Goal: Task Accomplishment & Management: Complete application form

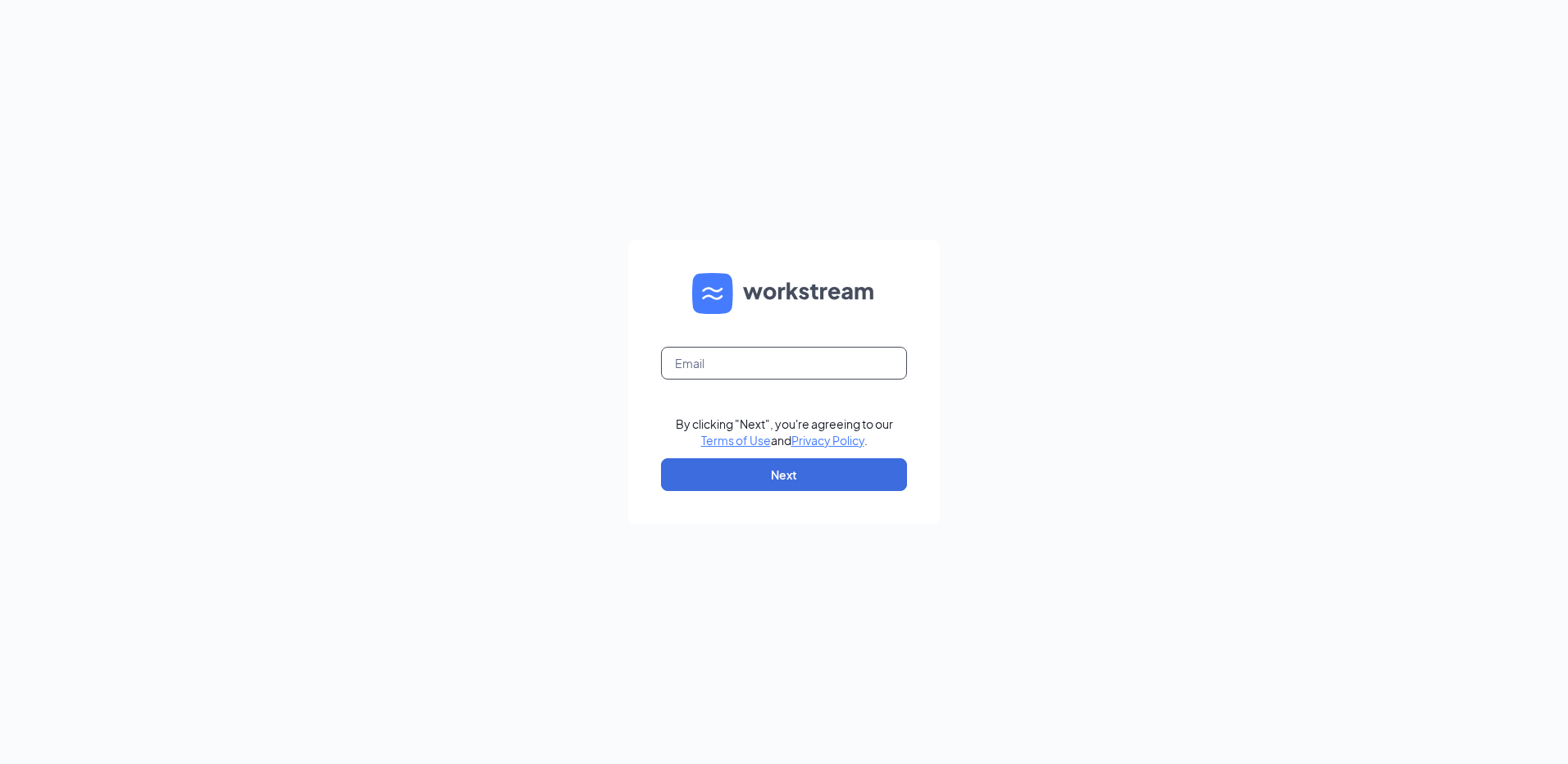
click at [840, 356] on input "text" at bounding box center [784, 363] width 246 height 33
type input "popeyesfamous19@sailormen.com"
click at [818, 467] on button "Next" at bounding box center [784, 475] width 246 height 33
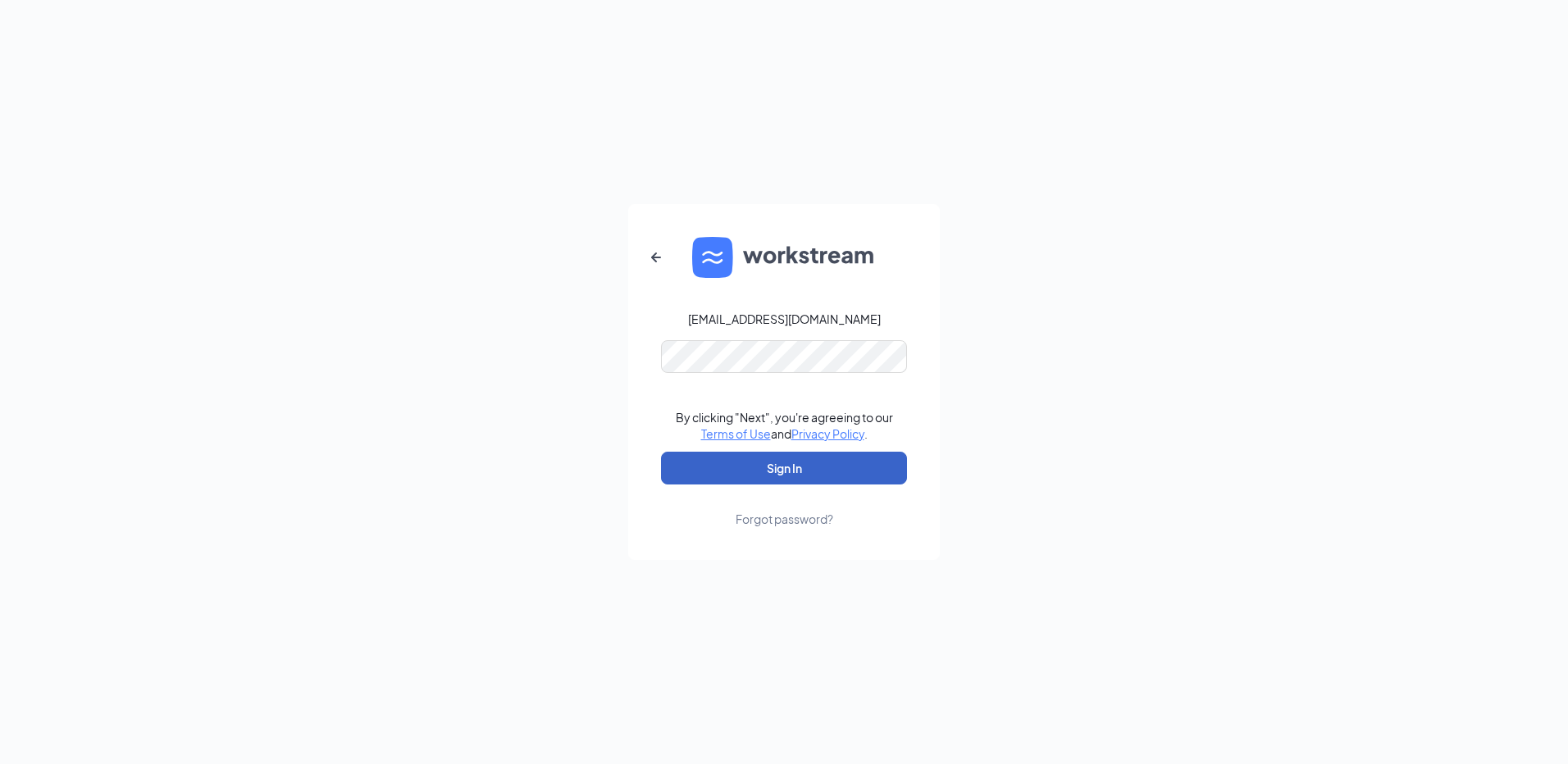
click at [824, 471] on button "Sign In" at bounding box center [784, 468] width 246 height 33
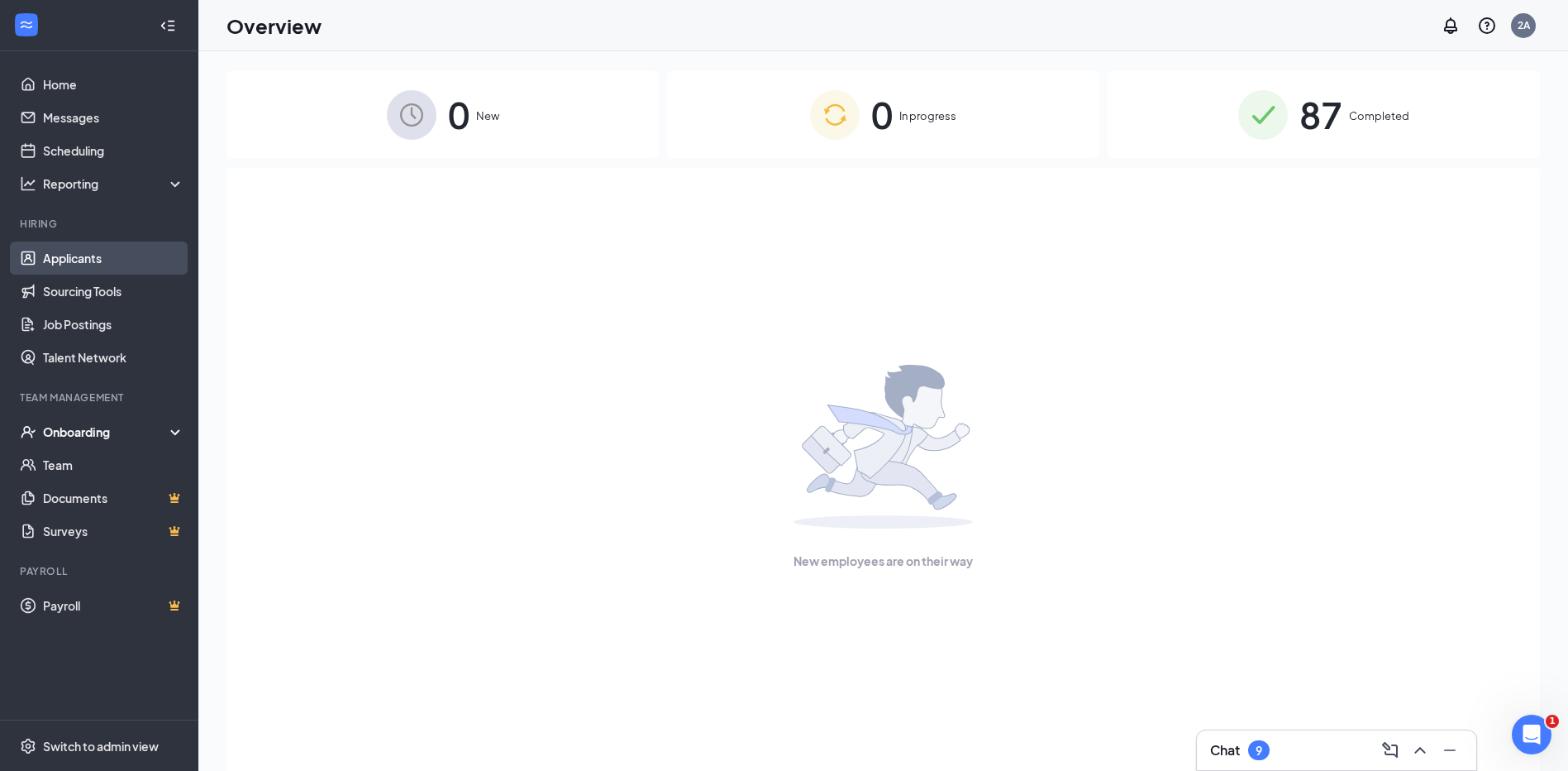
click at [115, 262] on link "Applicants" at bounding box center [114, 258] width 141 height 33
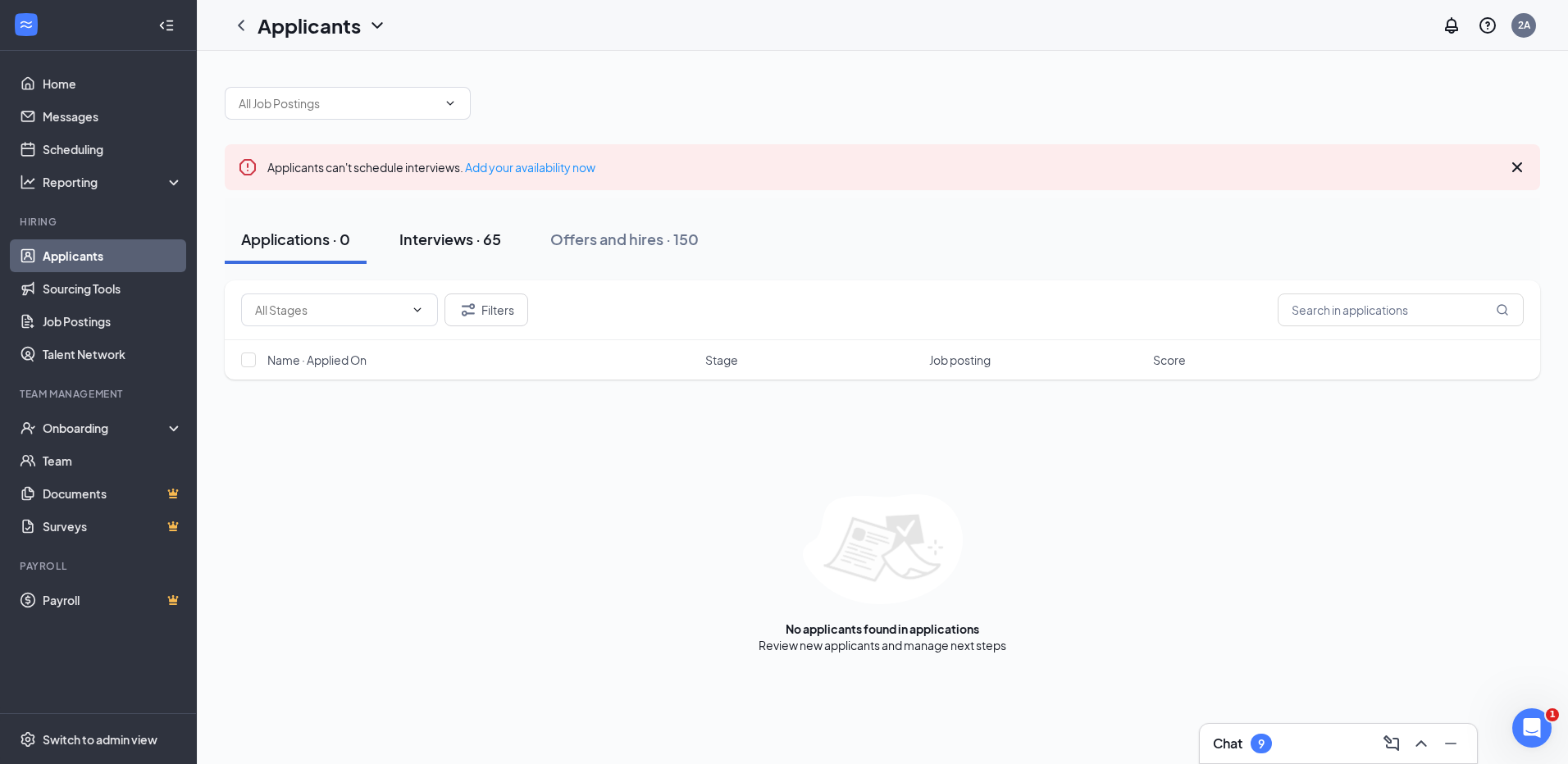
drag, startPoint x: 424, startPoint y: 227, endPoint x: 433, endPoint y: 238, distance: 14.2
click at [425, 228] on button "Interviews · 65" at bounding box center [450, 239] width 134 height 49
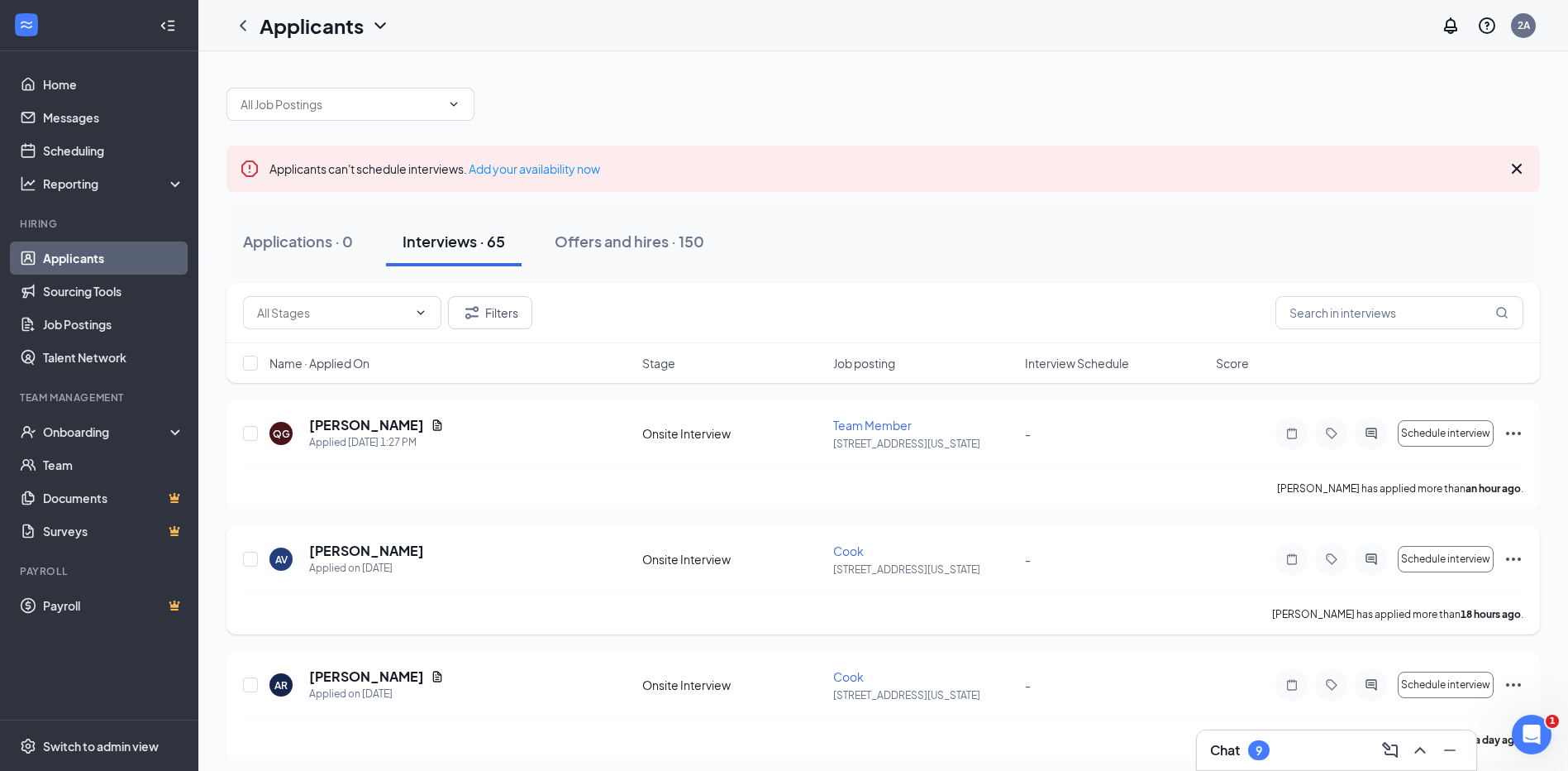
click at [1516, 556] on icon "Ellipses" at bounding box center [1513, 559] width 20 height 20
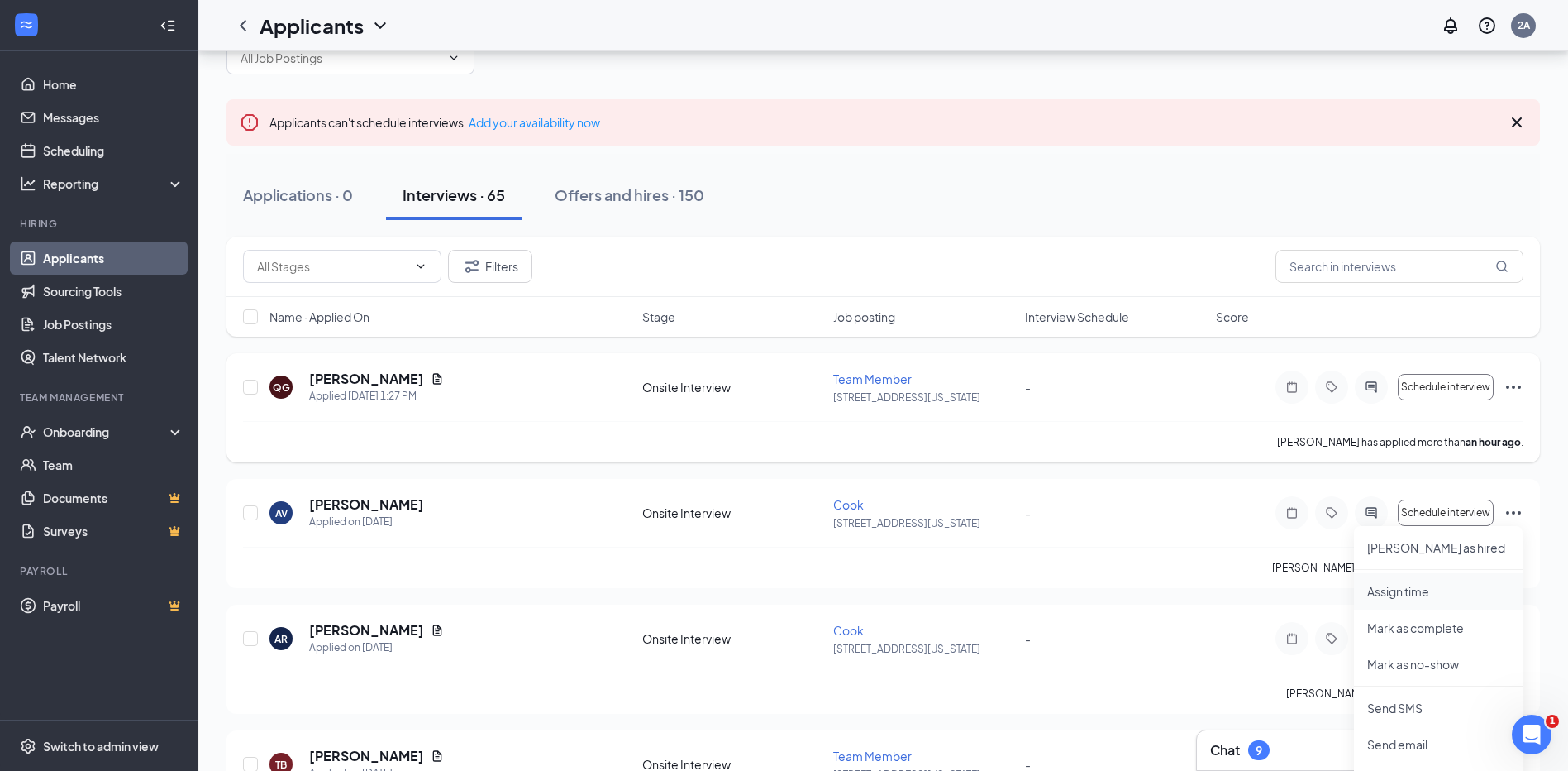
scroll to position [82, 0]
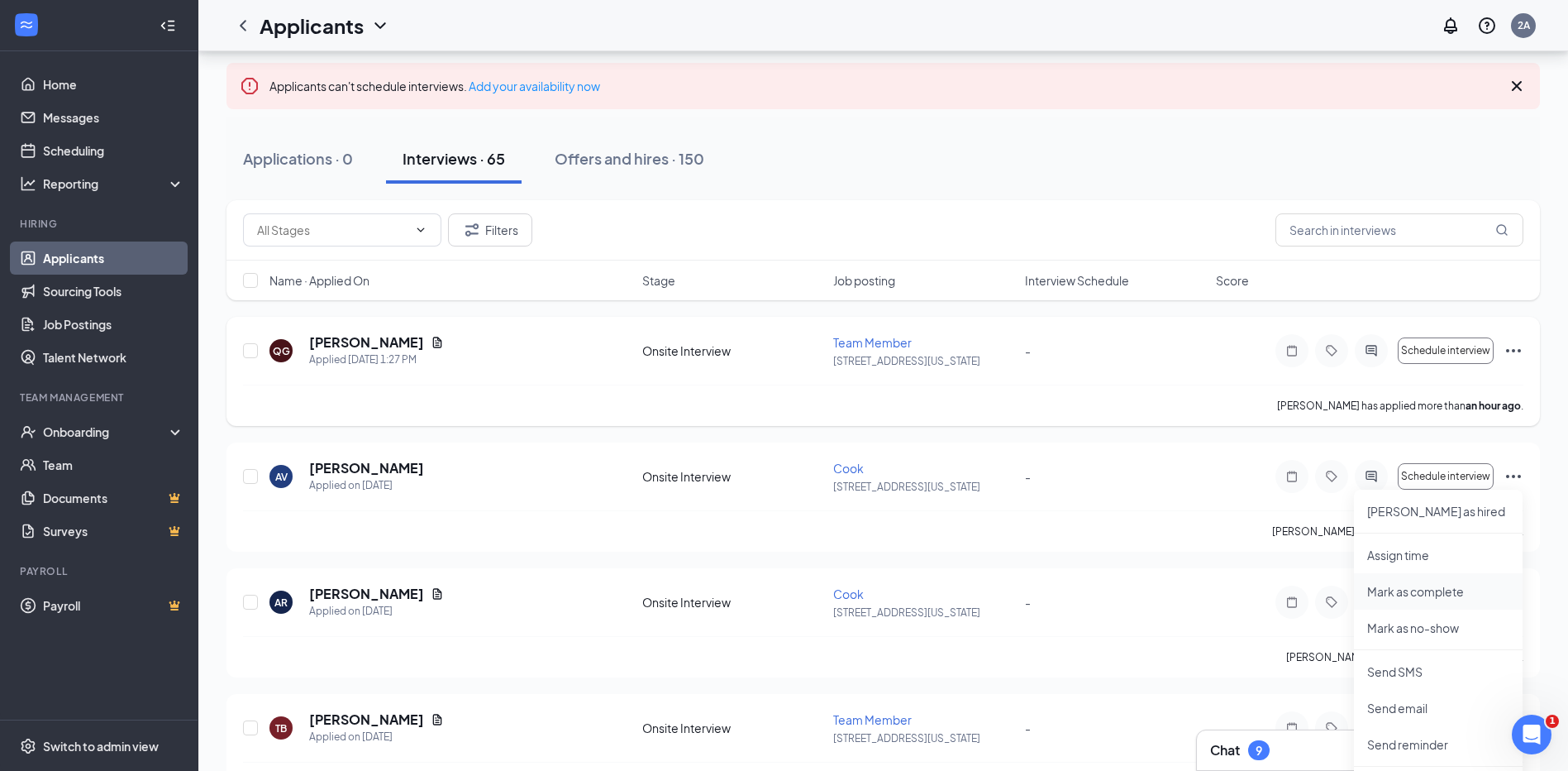
click at [1434, 586] on p "Mark as complete" at bounding box center [1439, 591] width 142 height 16
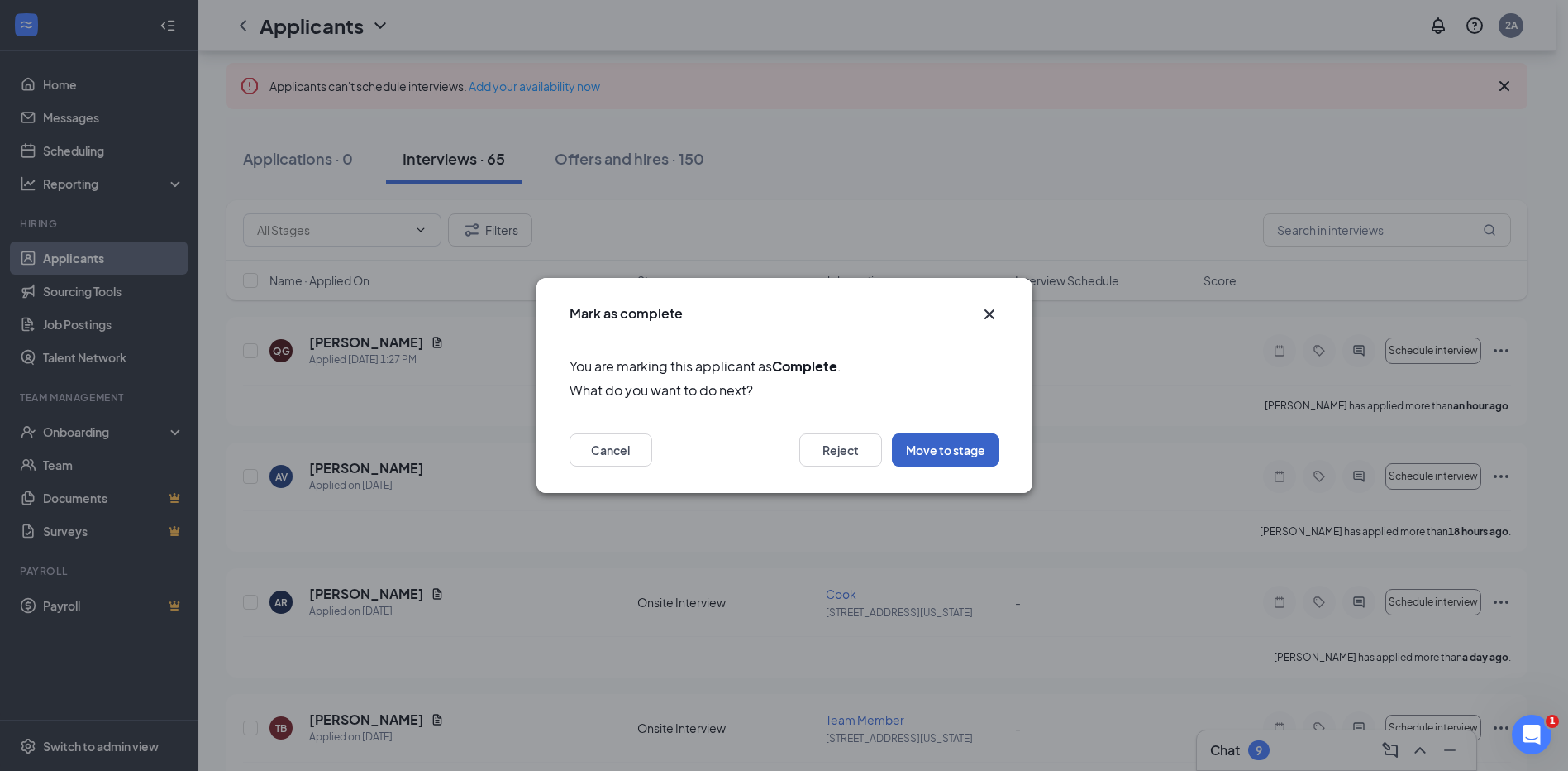
click at [964, 447] on button "Move to stage" at bounding box center [946, 450] width 108 height 33
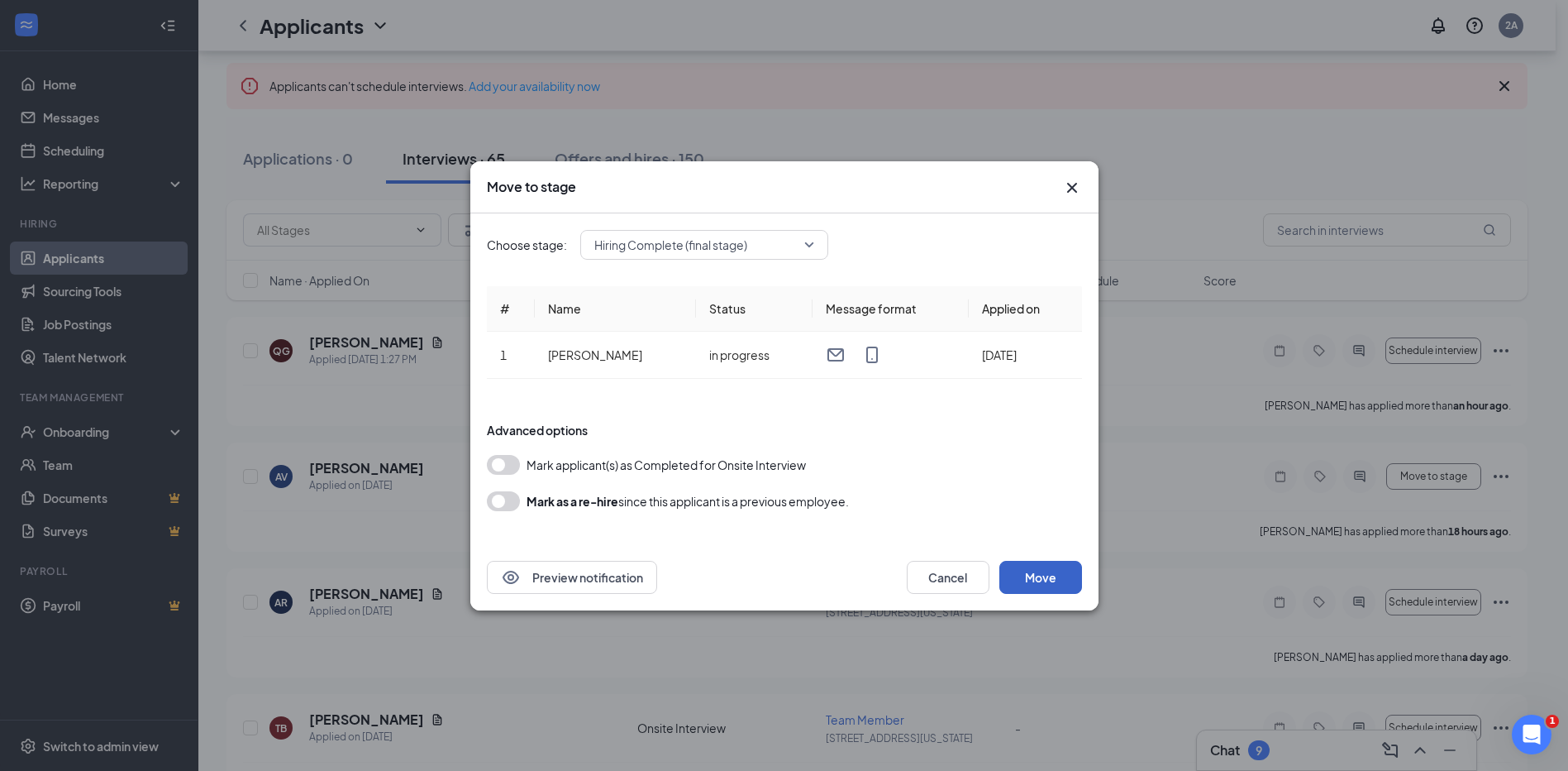
click at [1042, 577] on button "Move" at bounding box center [1040, 577] width 82 height 33
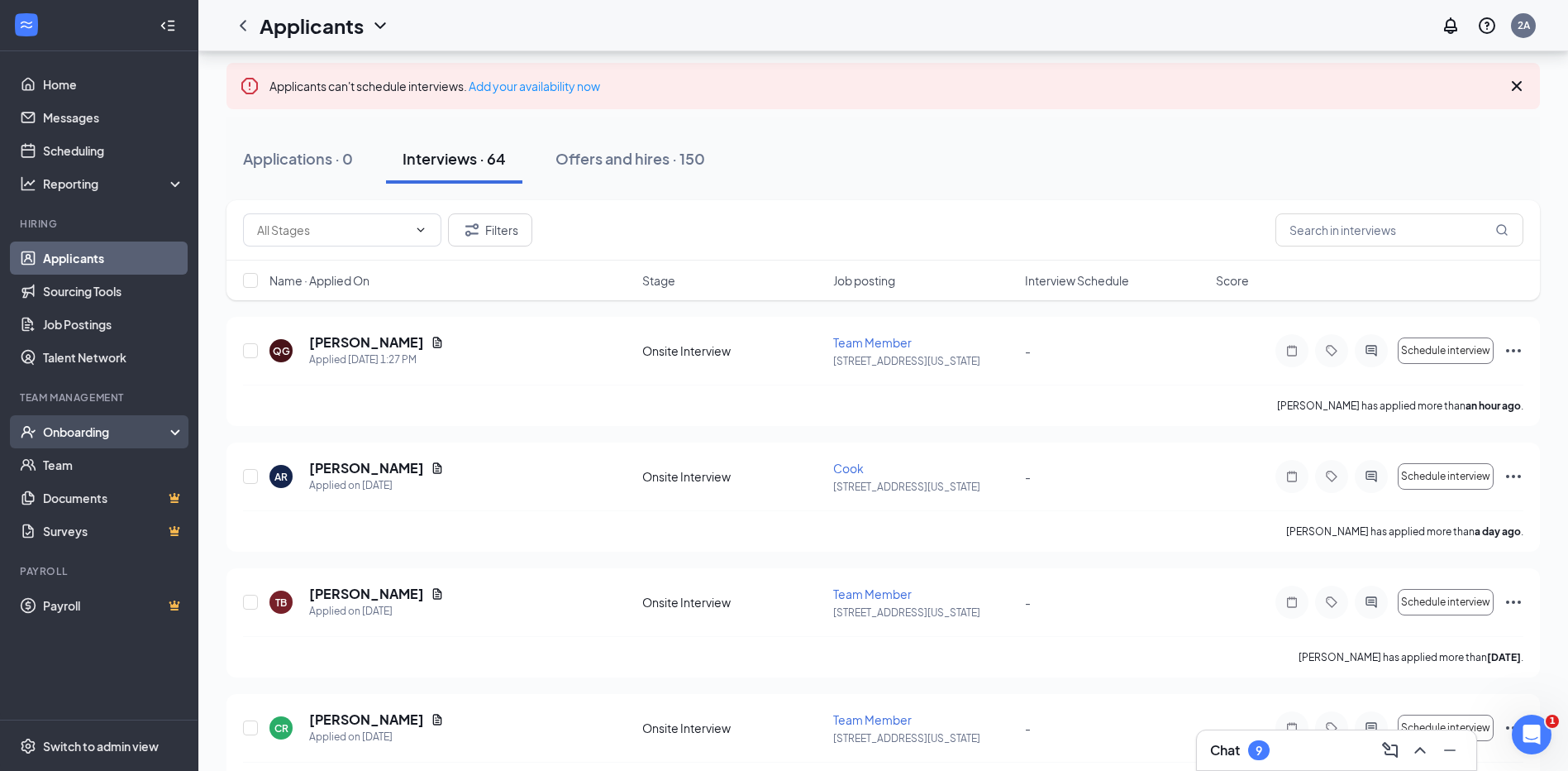
click at [97, 431] on div "Onboarding" at bounding box center [107, 432] width 128 height 16
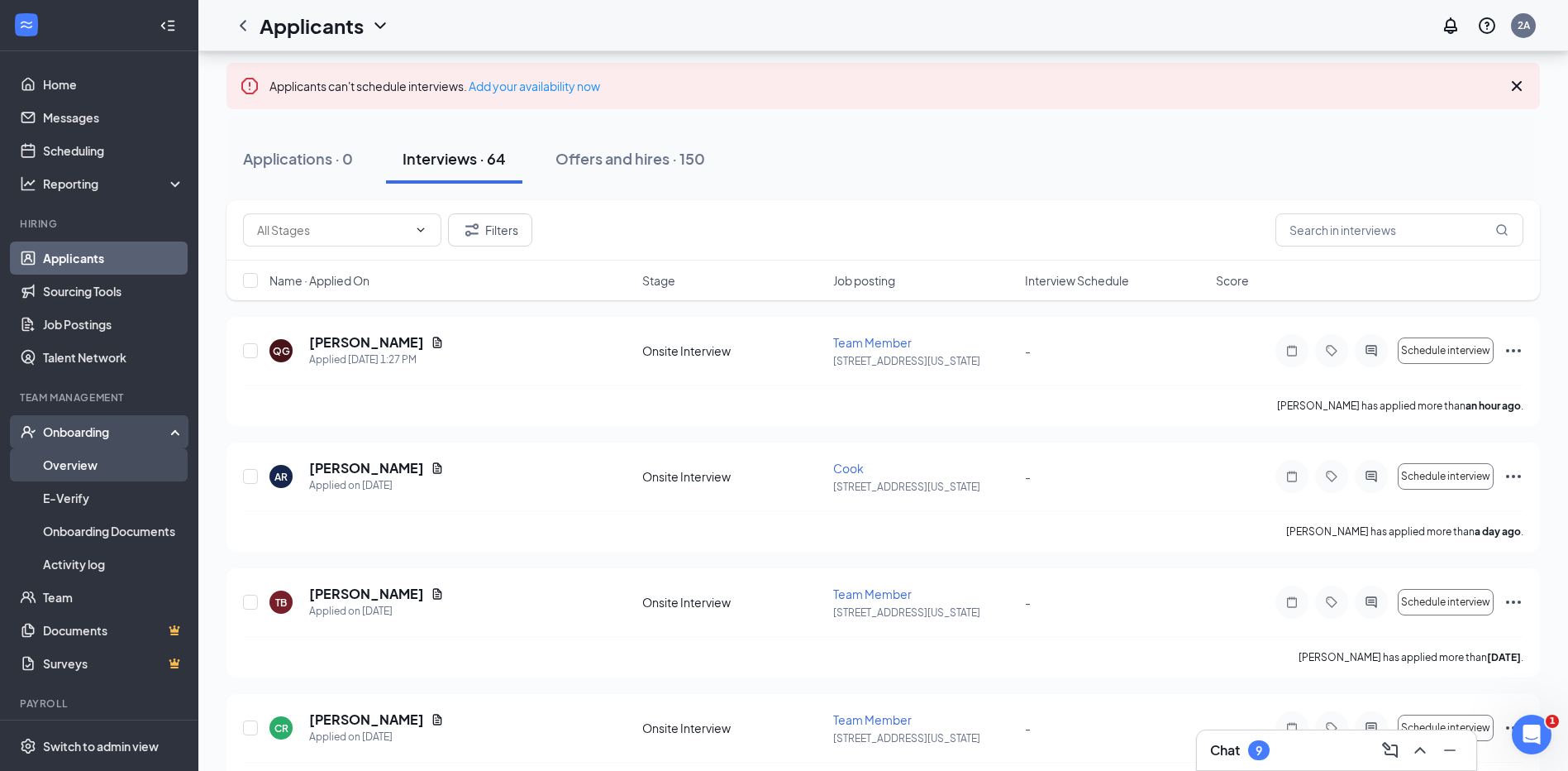
click at [95, 463] on link "Overview" at bounding box center [114, 465] width 141 height 33
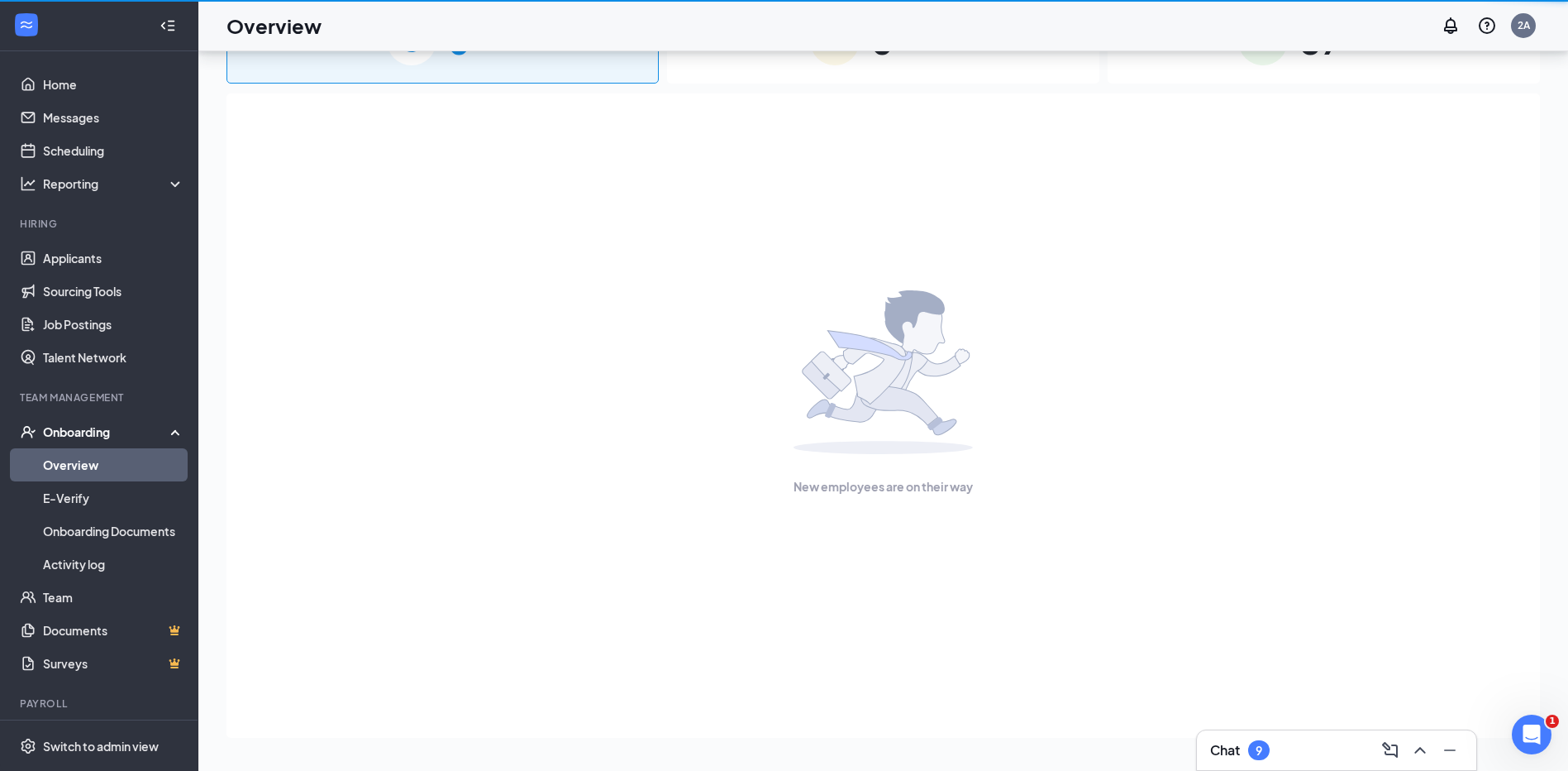
scroll to position [75, 0]
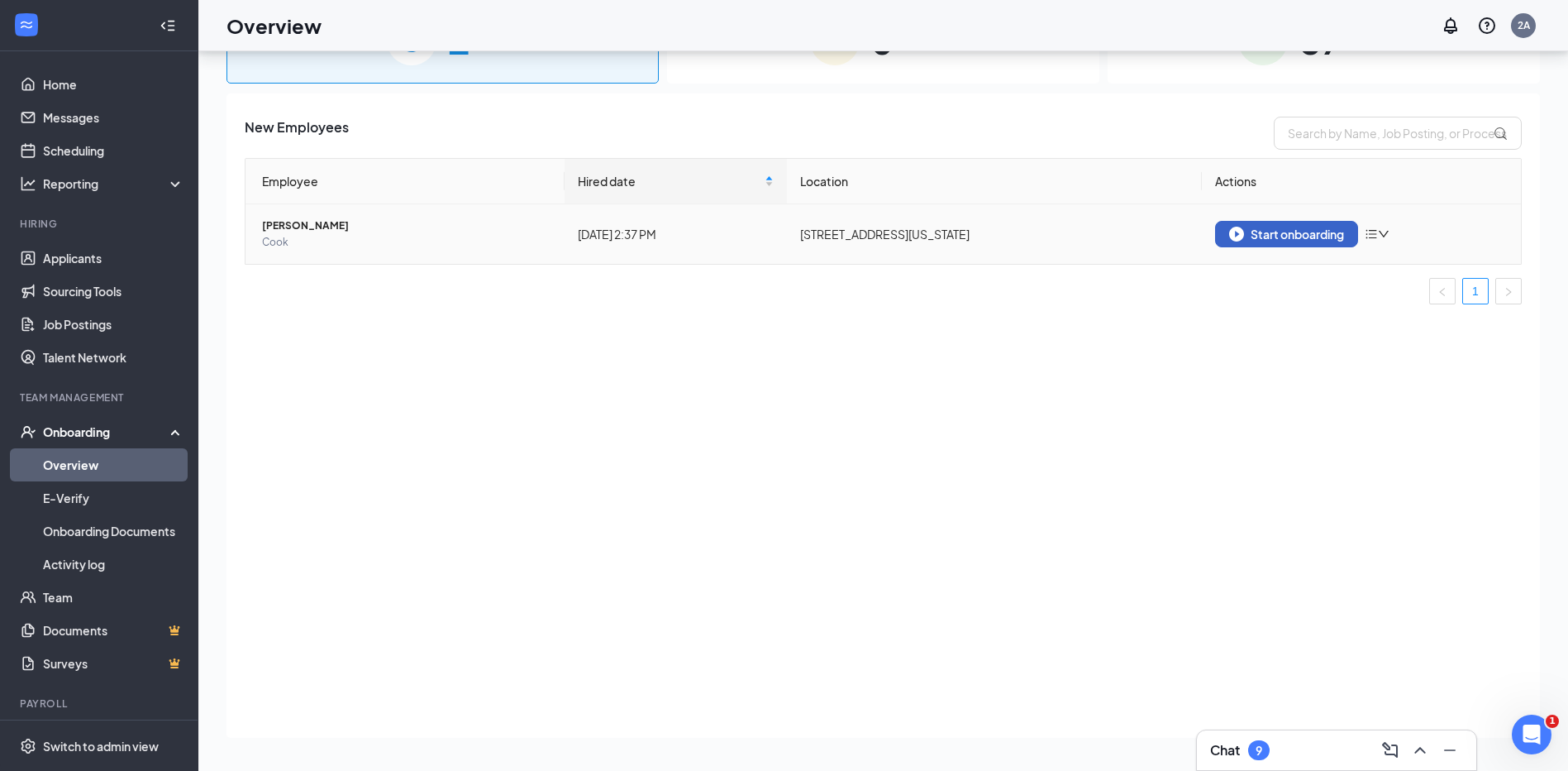
click at [1266, 233] on div "Start onboarding" at bounding box center [1287, 234] width 115 height 15
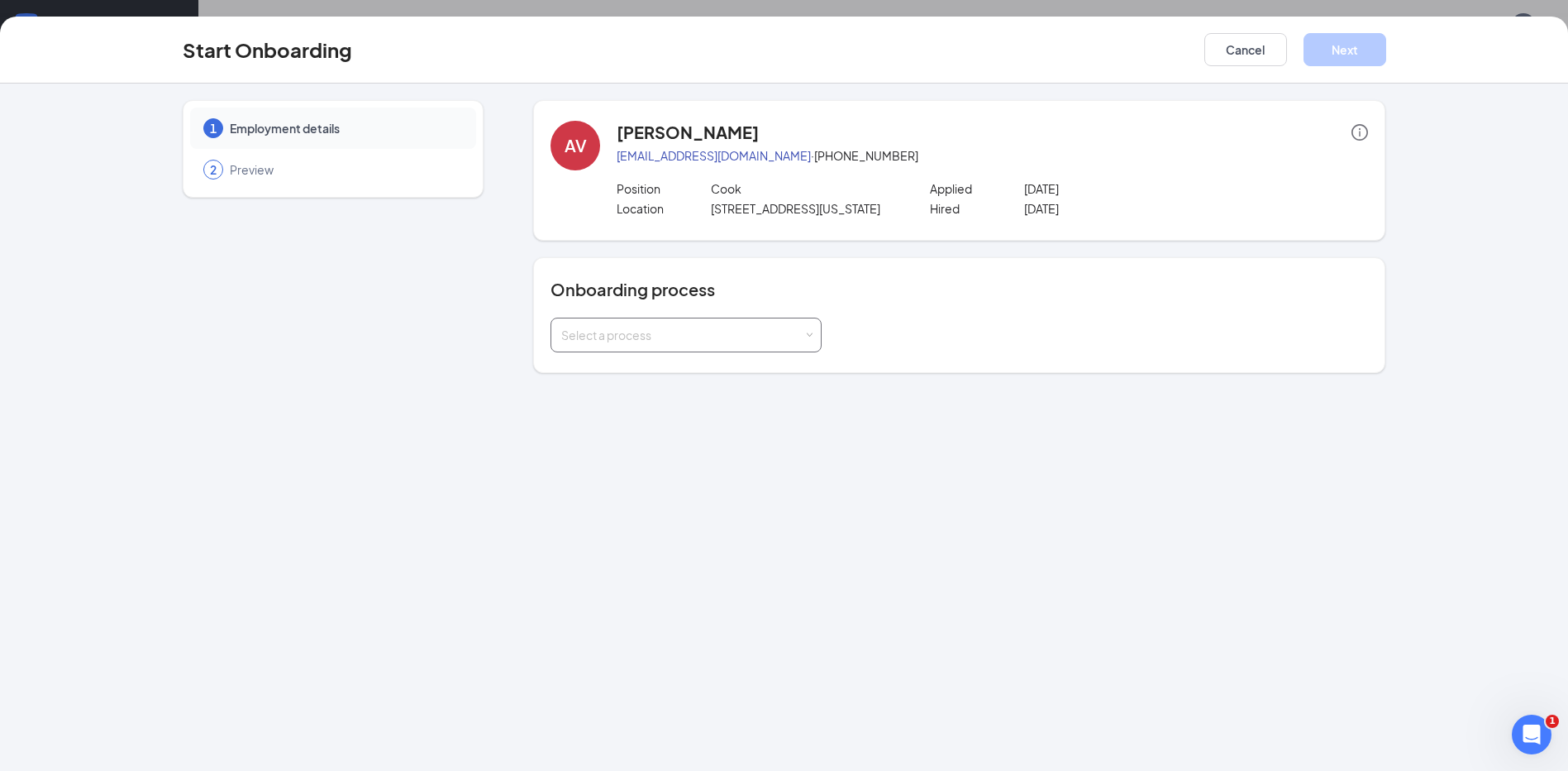
click at [809, 336] on span at bounding box center [810, 335] width 8 height 8
click at [696, 396] on span "[US_STATE] Resident Hiring Profile" at bounding box center [648, 399] width 182 height 15
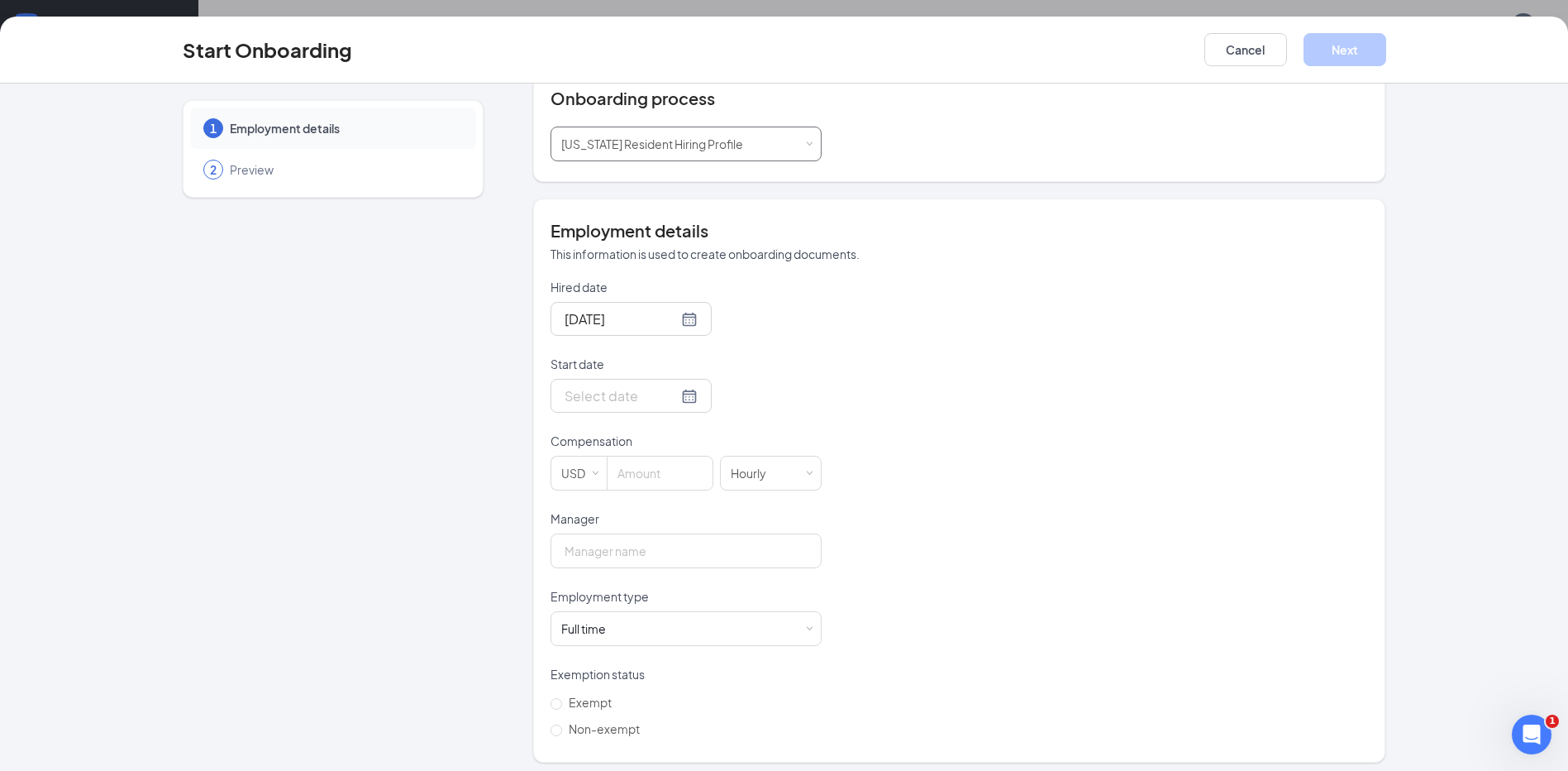
scroll to position [200, 0]
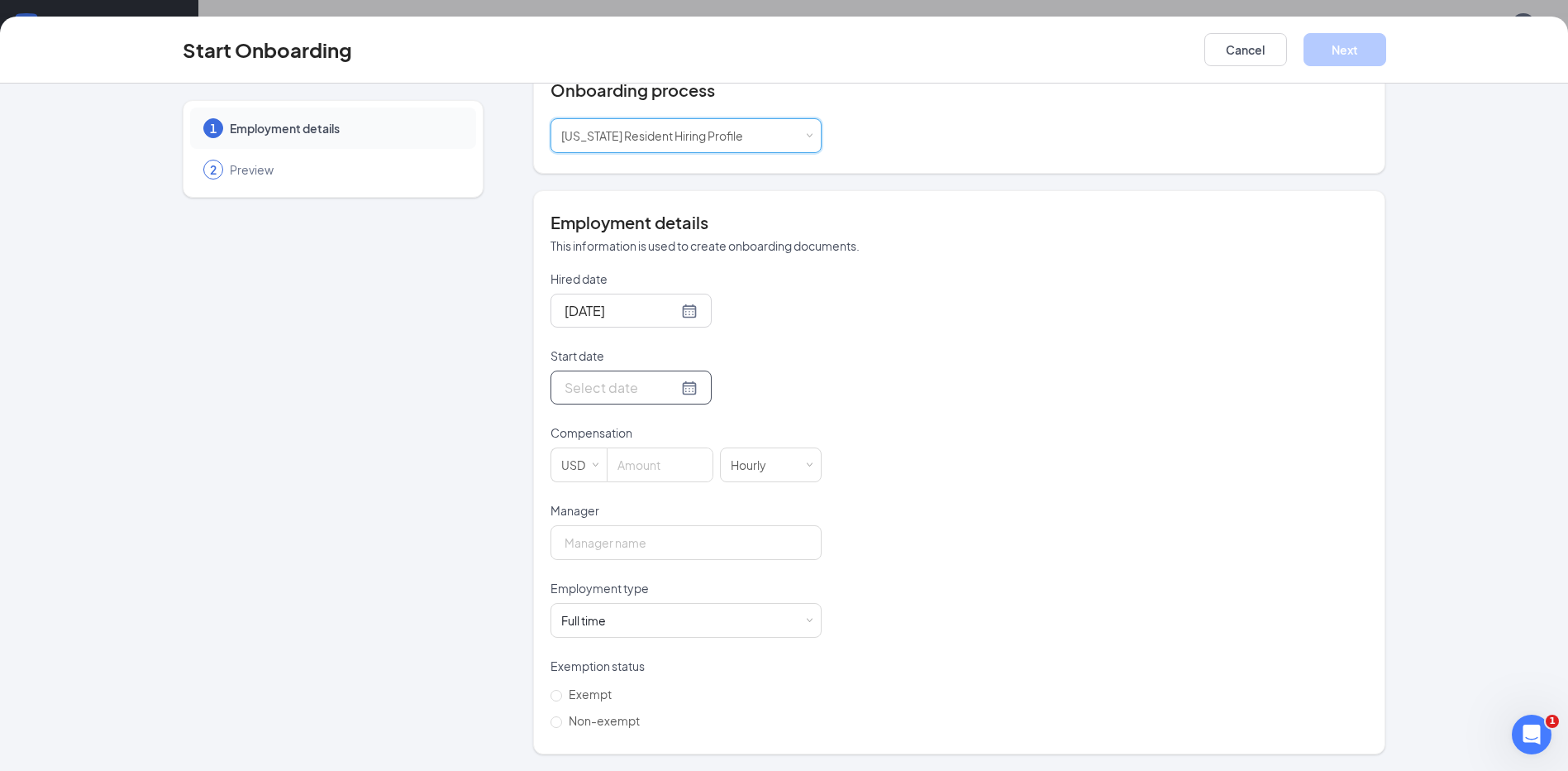
click at [674, 390] on div at bounding box center [631, 387] width 133 height 21
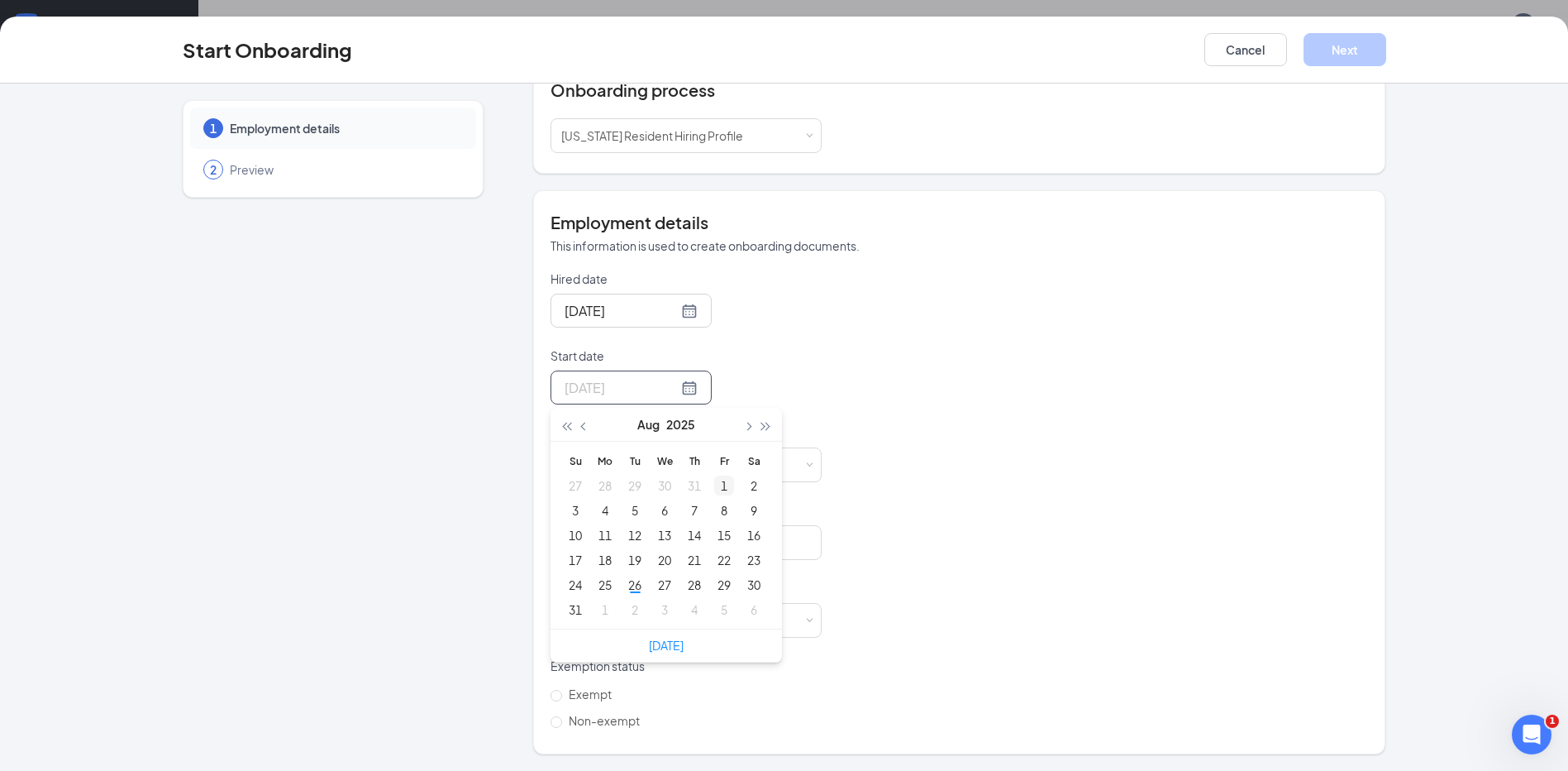
type input "[DATE]"
click at [743, 419] on button "button" at bounding box center [747, 425] width 18 height 33
type input "[DATE]"
click at [601, 486] on div "1" at bounding box center [605, 485] width 20 height 20
type input "0"
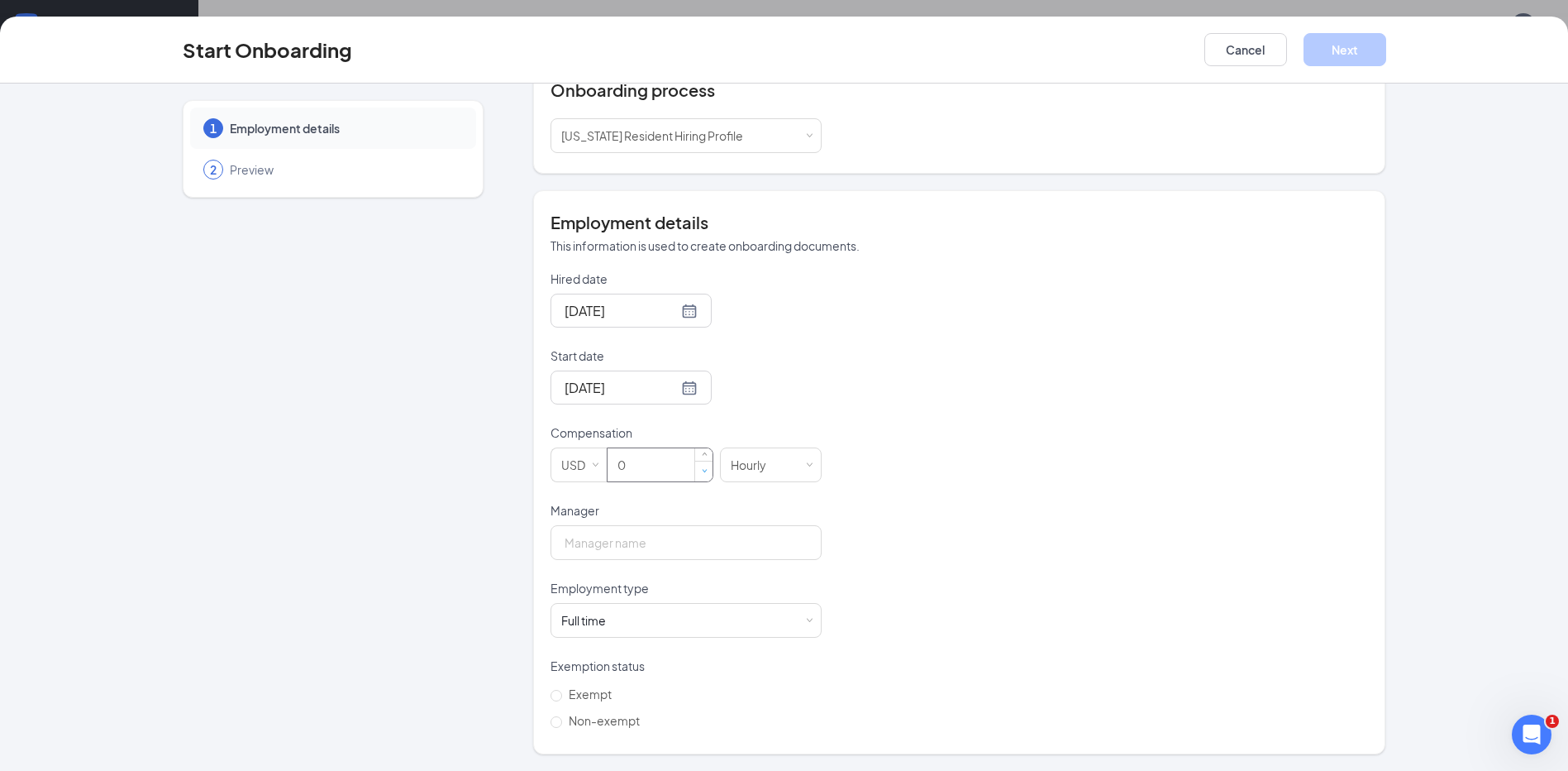
click at [702, 471] on span "Decrease Value" at bounding box center [705, 471] width 6 height 6
click at [669, 547] on input "Manager" at bounding box center [686, 543] width 272 height 35
type input "[PERSON_NAME]"
click at [800, 615] on div "Full time Works 30+ hours per week and is reasonably expected to work" at bounding box center [686, 621] width 250 height 33
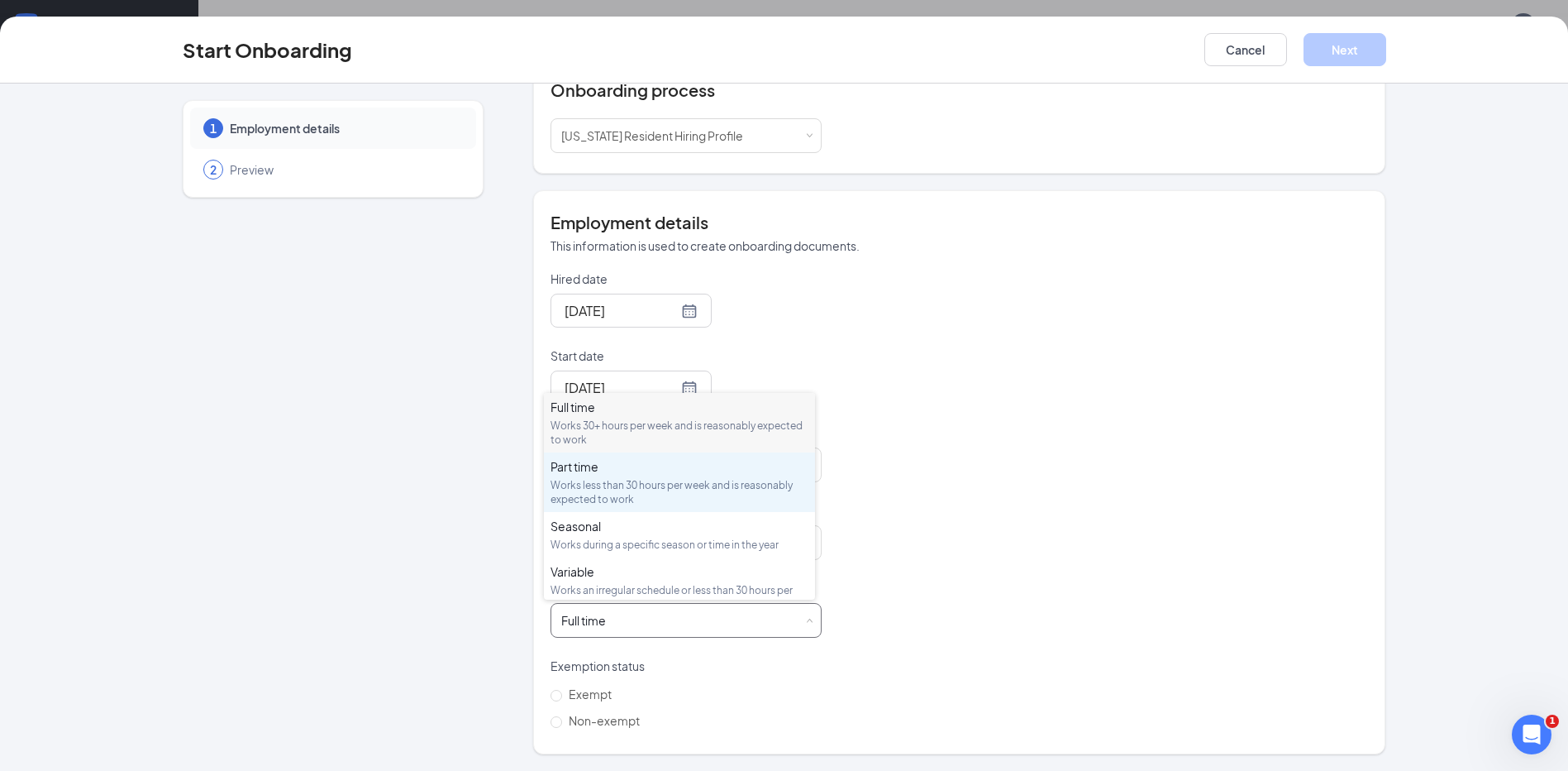
click at [686, 482] on div "Works less than 30 hours per week and is reasonably expected to work" at bounding box center [679, 492] width 258 height 28
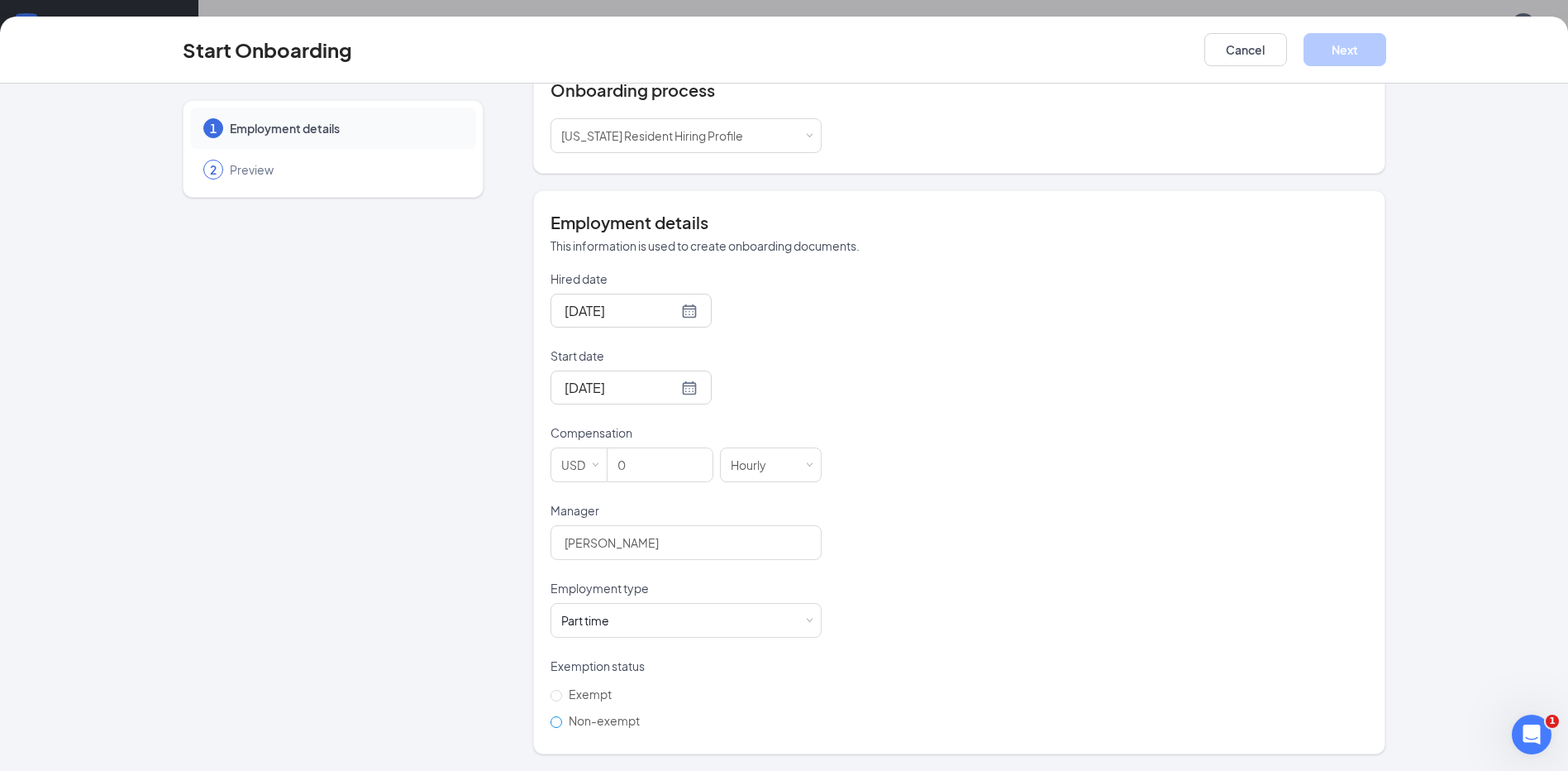
click at [551, 724] on input "Non-exempt" at bounding box center [556, 722] width 11 height 11
radio input "true"
click at [798, 134] on div "Select a process [US_STATE] Resident Hiring Profile" at bounding box center [686, 135] width 250 height 33
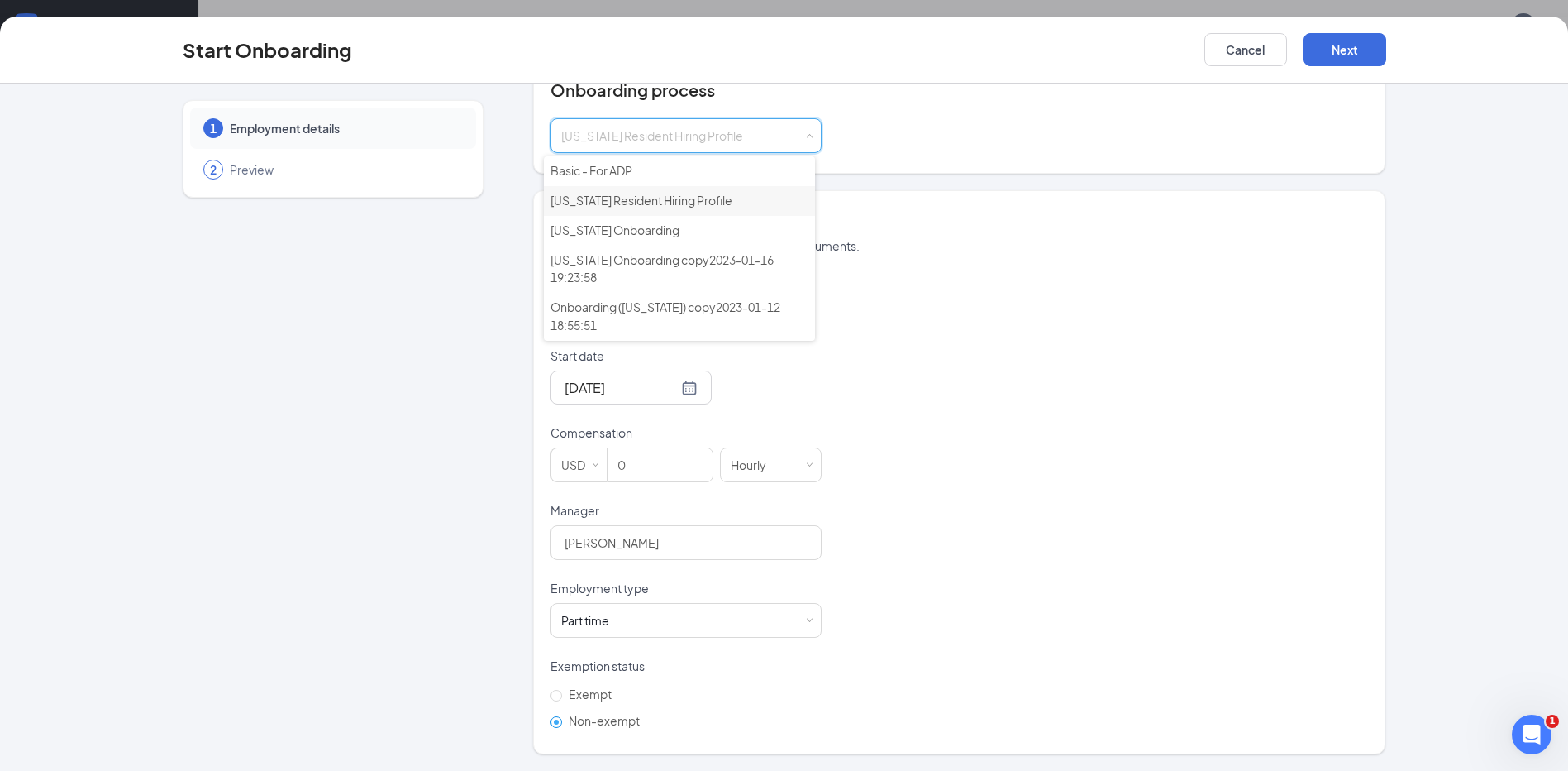
click at [657, 198] on span "[US_STATE] Resident Hiring Profile" at bounding box center [642, 200] width 182 height 15
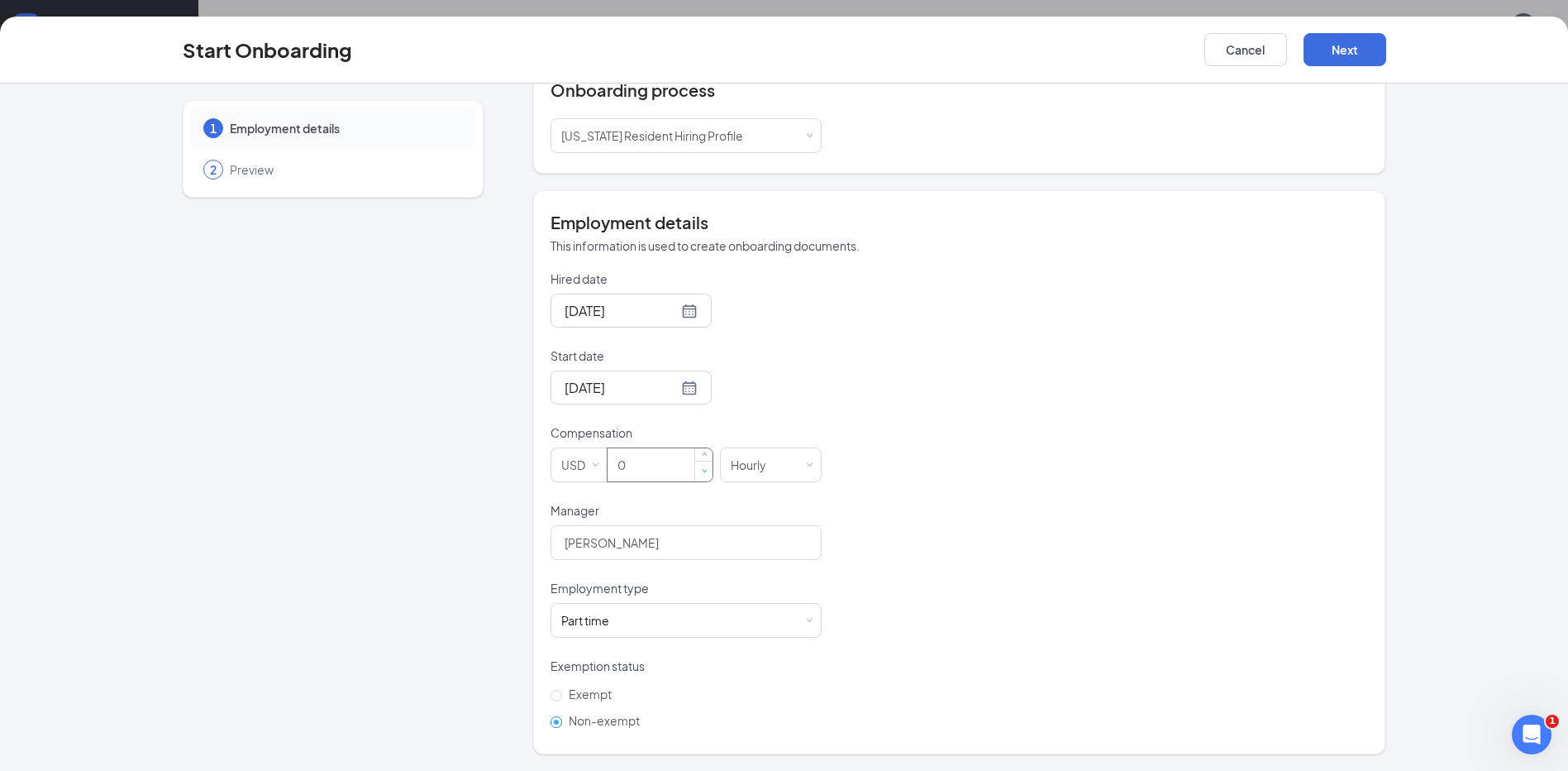
click at [695, 467] on span "Decrease Value" at bounding box center [704, 471] width 17 height 20
click at [702, 473] on span "Decrease Value" at bounding box center [705, 471] width 6 height 6
type input "14"
click at [1349, 45] on button "Next" at bounding box center [1345, 49] width 82 height 33
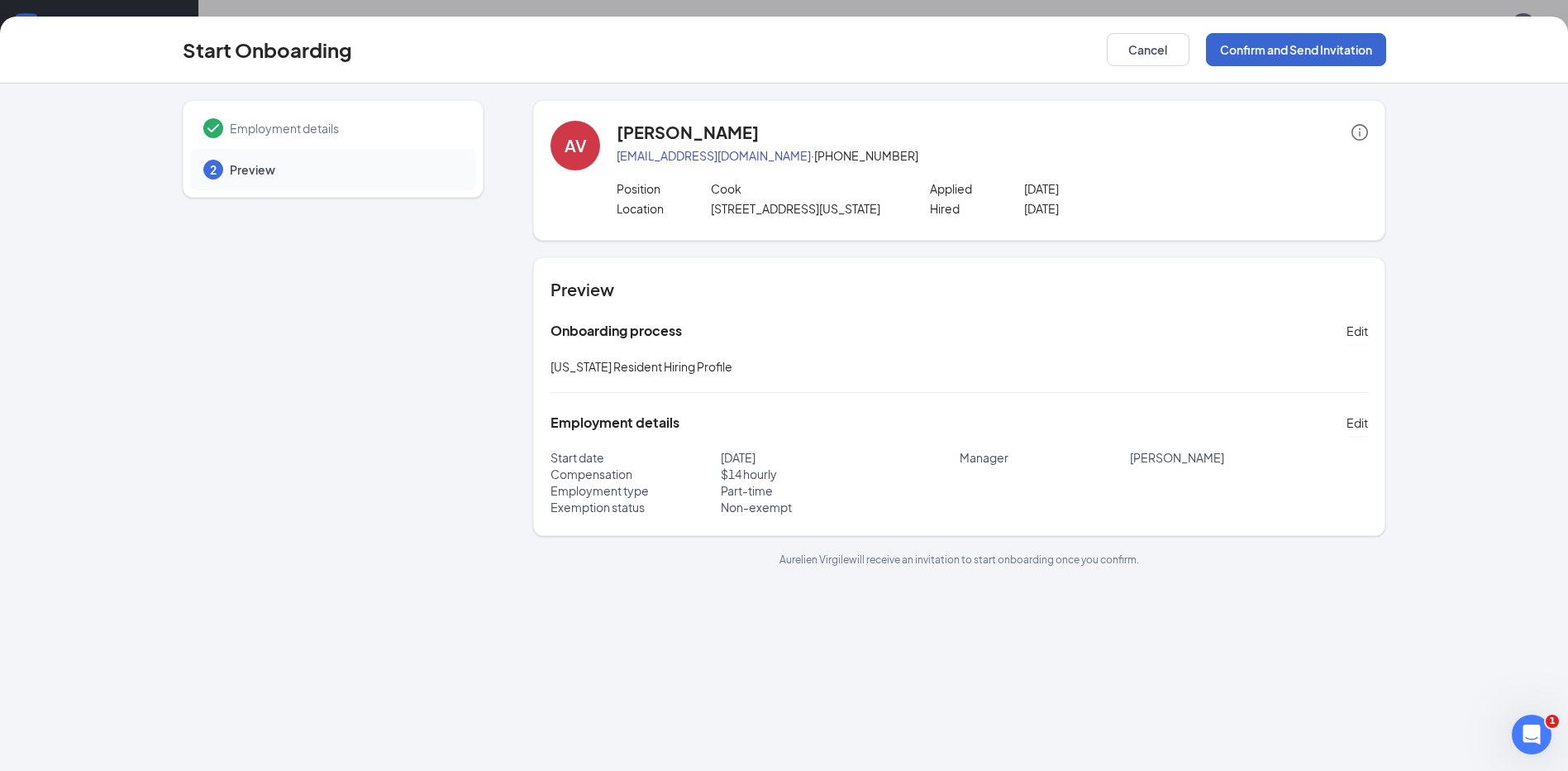
scroll to position [0, 0]
click at [1322, 45] on button "Confirm and Send Invitation" at bounding box center [1296, 49] width 180 height 33
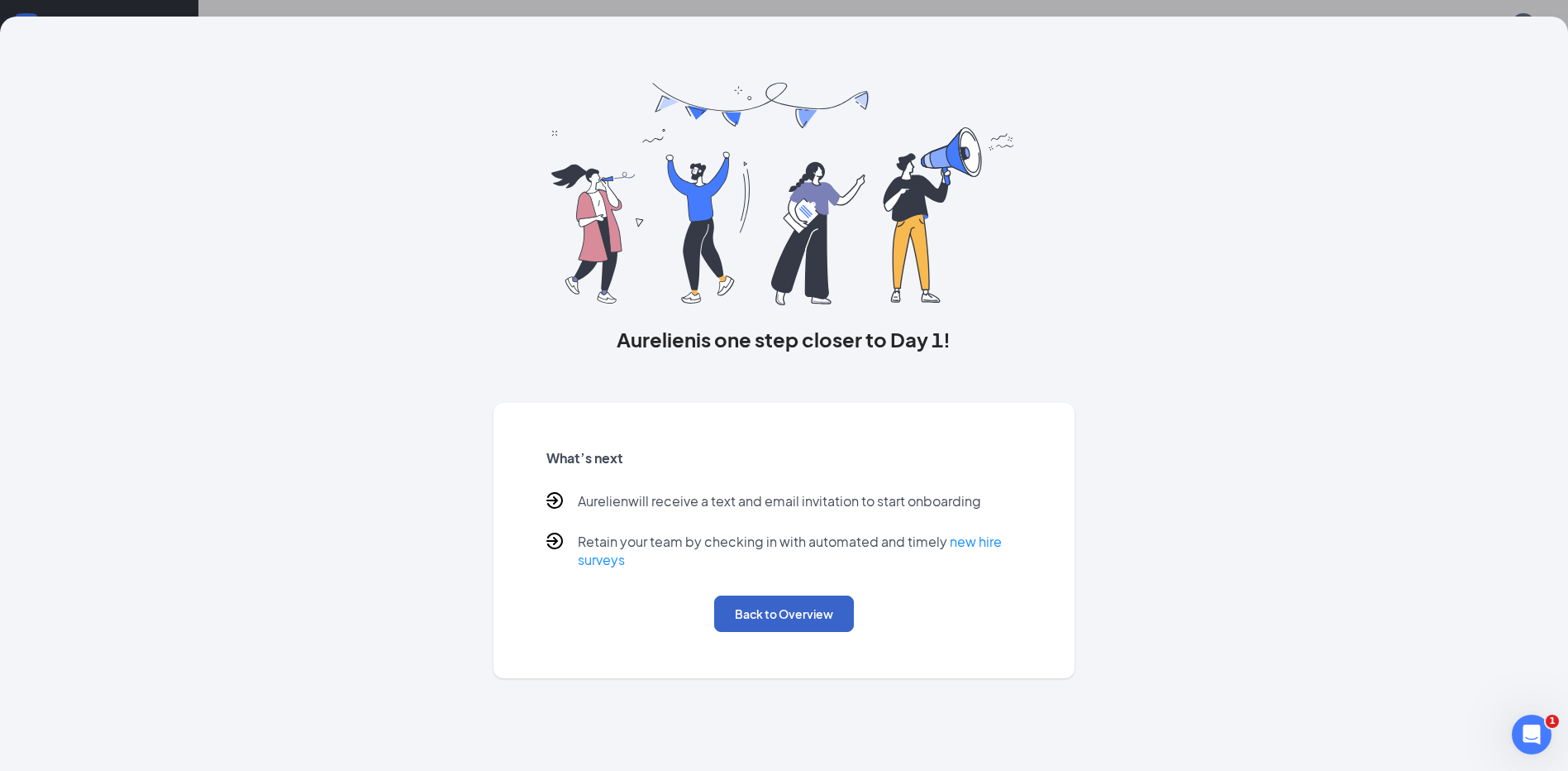
click at [787, 607] on button "Back to Overview" at bounding box center [784, 614] width 140 height 36
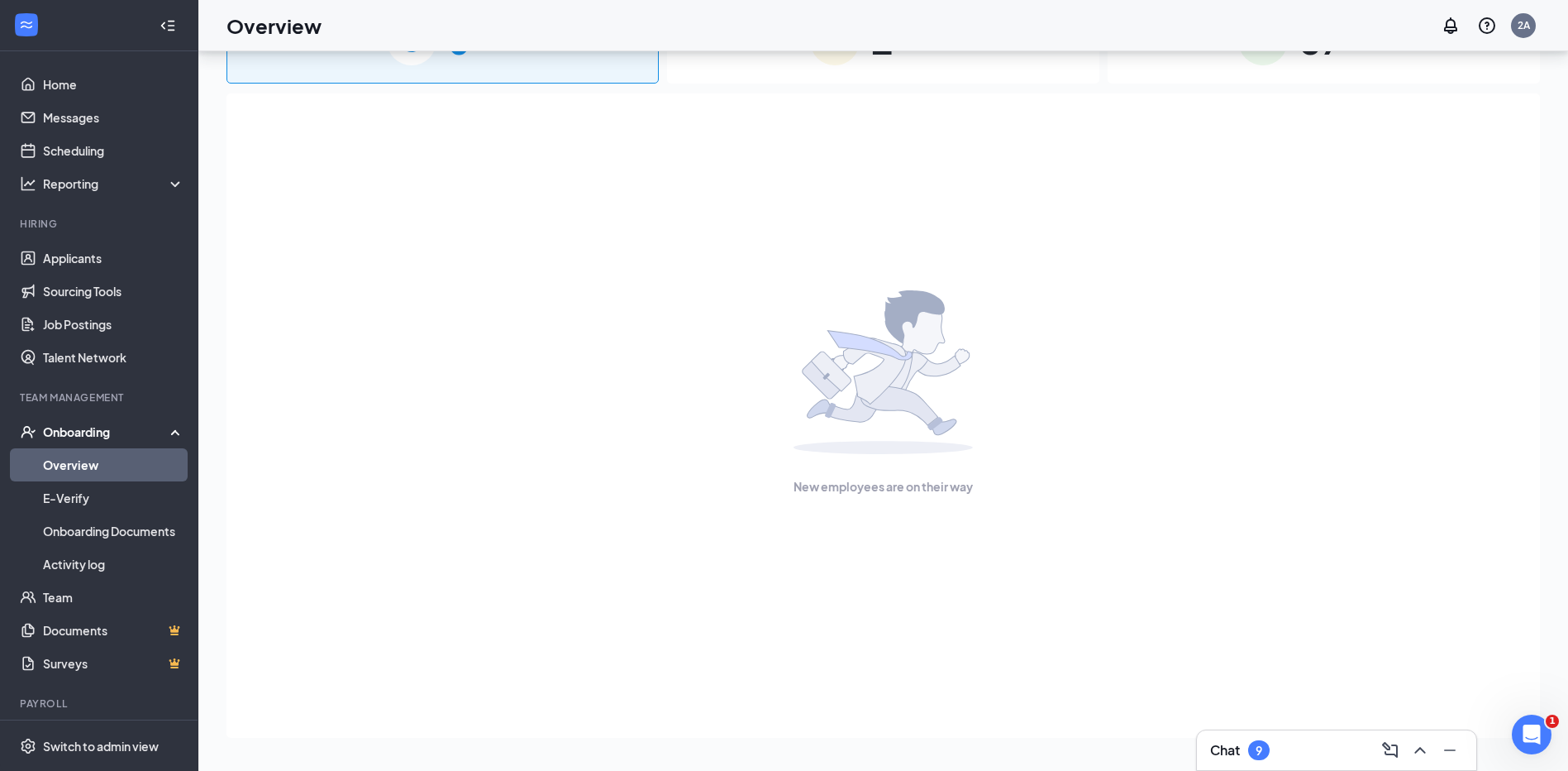
click at [78, 463] on link "Overview" at bounding box center [114, 465] width 141 height 33
click at [126, 461] on link "Overview" at bounding box center [114, 465] width 141 height 33
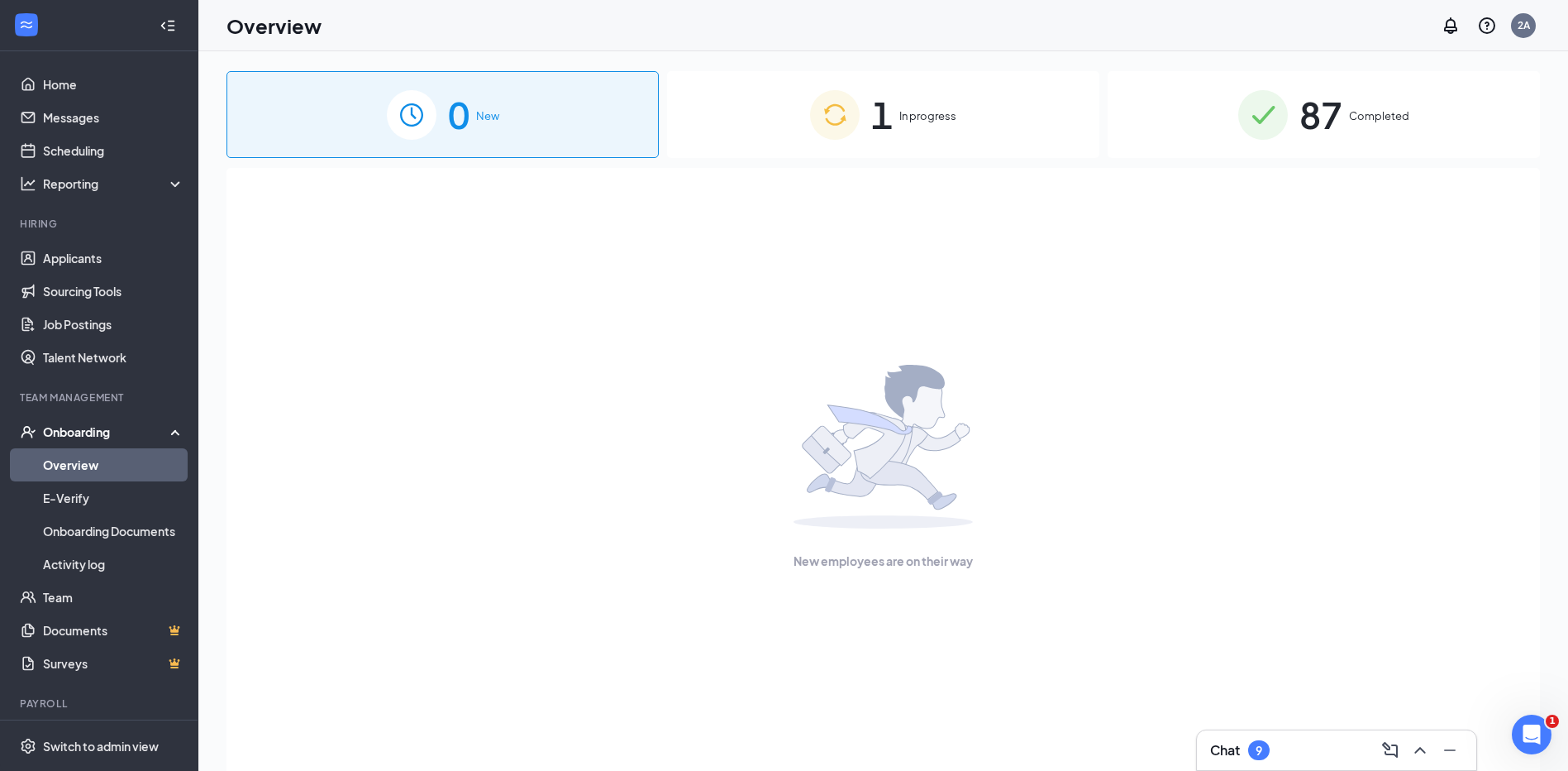
click at [1309, 109] on span "87" at bounding box center [1322, 115] width 43 height 57
